Goal: Information Seeking & Learning: Learn about a topic

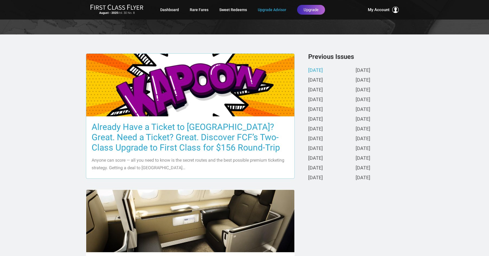
scroll to position [108, 0]
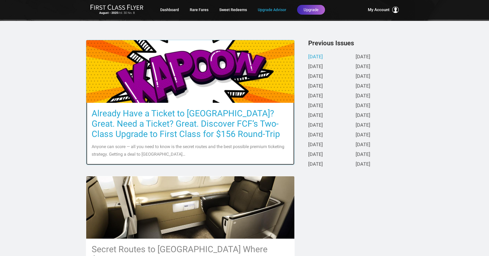
click at [173, 124] on h3 "Already Have a Ticket to [GEOGRAPHIC_DATA]? Great. Need a Ticket? Great. Discov…" at bounding box center [190, 123] width 197 height 31
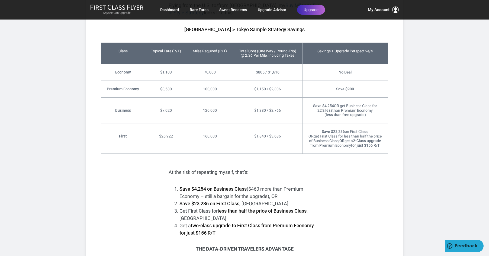
scroll to position [1301, 0]
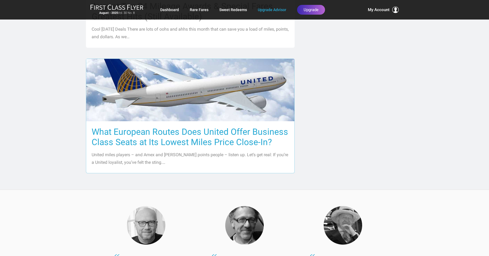
scroll to position [623, 0]
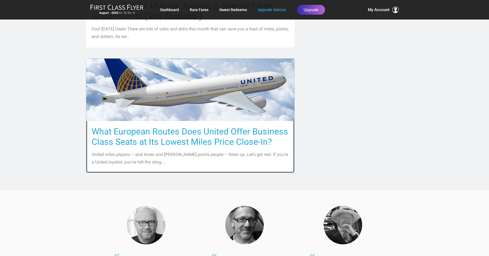
click at [196, 126] on h3 "What European Routes Does United Offer Business Class Seats at Its Lowest Miles…" at bounding box center [190, 136] width 197 height 21
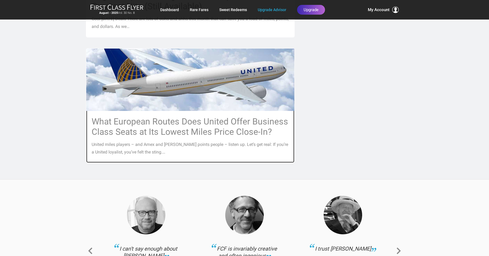
scroll to position [577, 0]
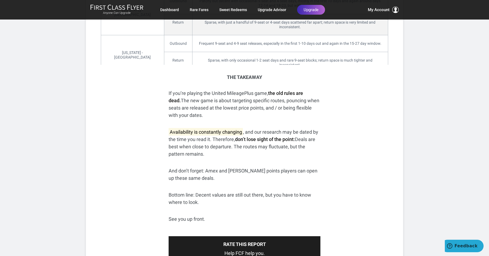
scroll to position [921, 0]
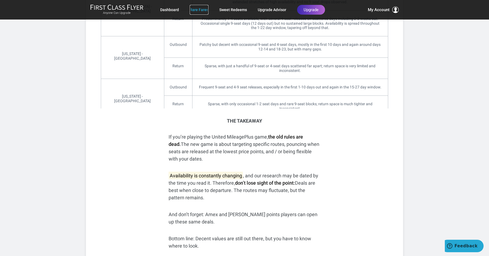
click at [196, 10] on link "Rare Fares" at bounding box center [199, 10] width 19 height 10
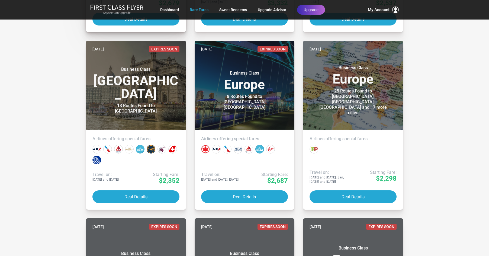
scroll to position [2304, 0]
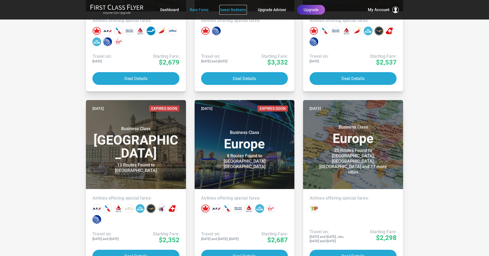
click at [228, 8] on link "Sweet Redeems" at bounding box center [233, 10] width 28 height 10
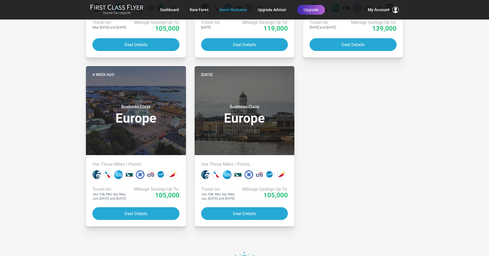
scroll to position [1735, 0]
